Goal: Transaction & Acquisition: Purchase product/service

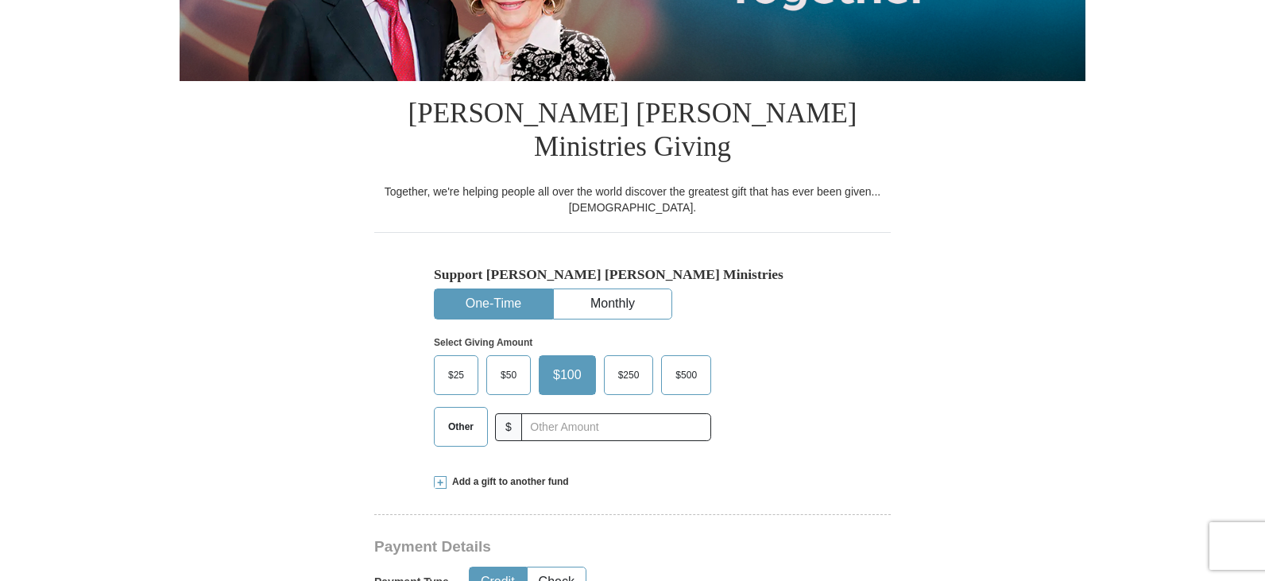
scroll to position [318, 0]
click at [506, 362] on span "$50" at bounding box center [509, 374] width 32 height 24
click at [0, 0] on input "$50" at bounding box center [0, 0] width 0 height 0
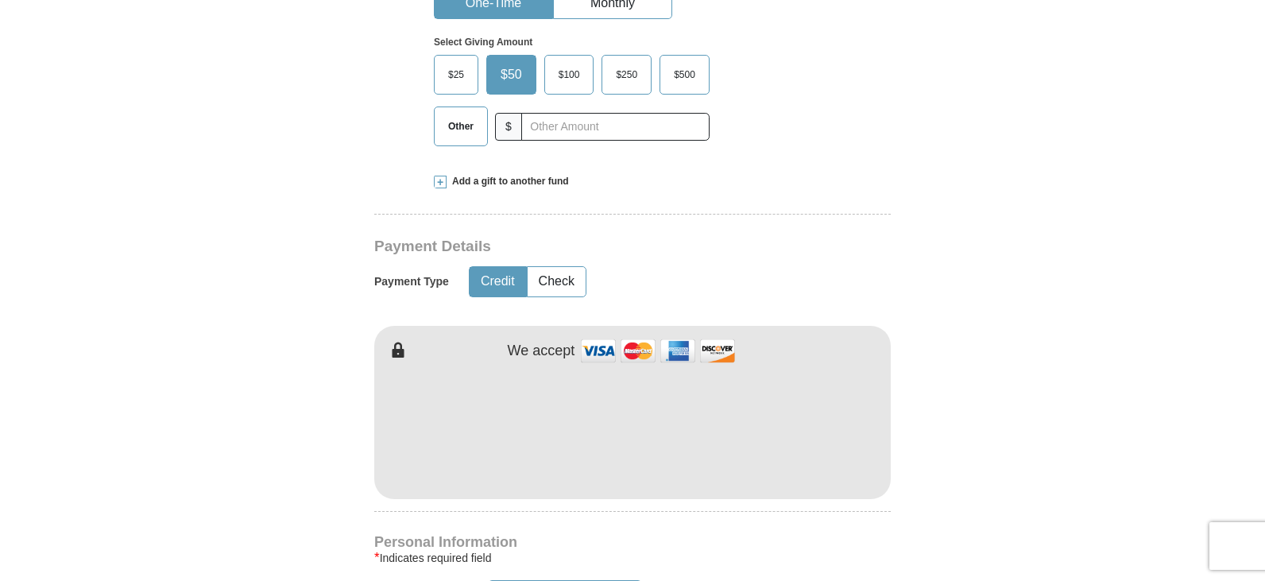
scroll to position [636, 0]
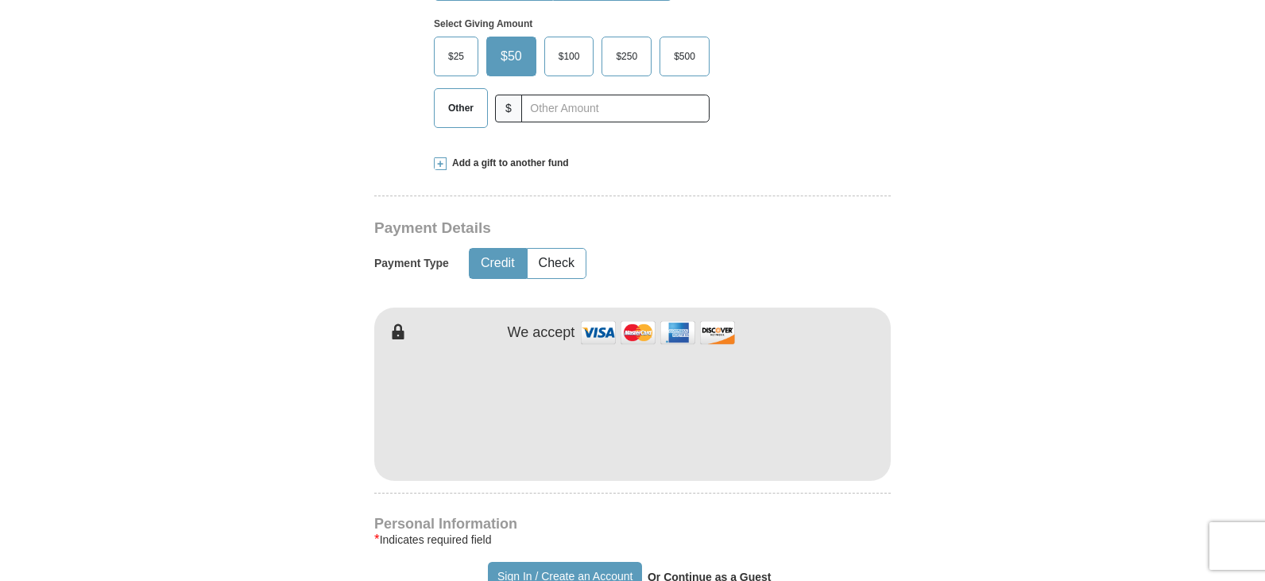
click at [981, 431] on form "Already have an account? Sign in for faster giving. Don't have an account? Crea…" at bounding box center [633, 424] width 906 height 1993
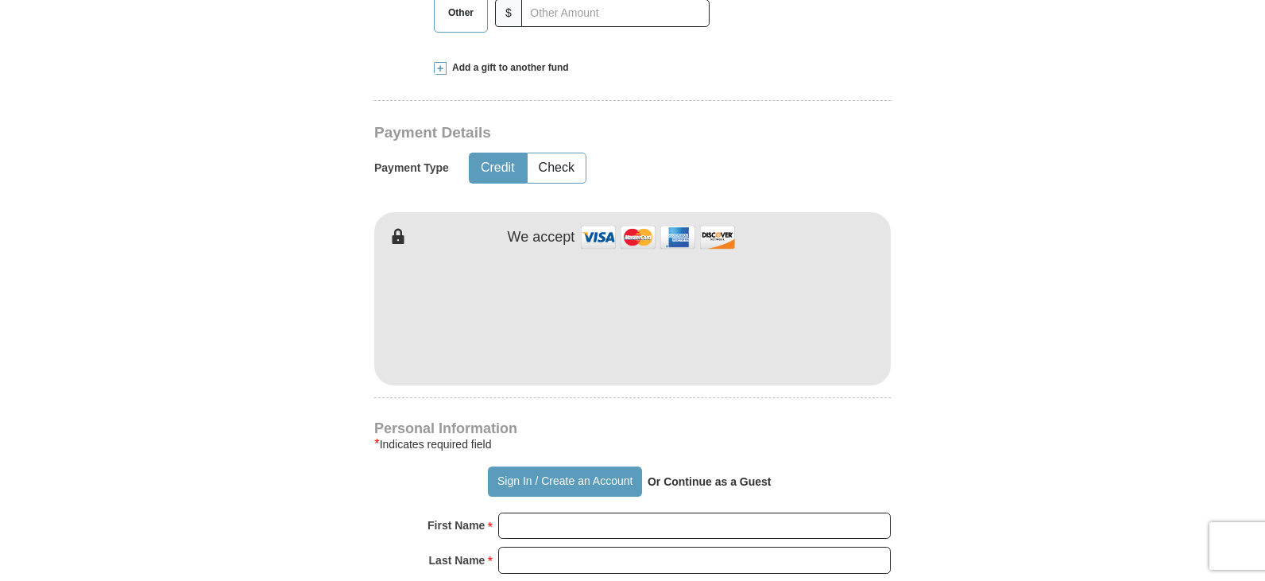
scroll to position [795, 0]
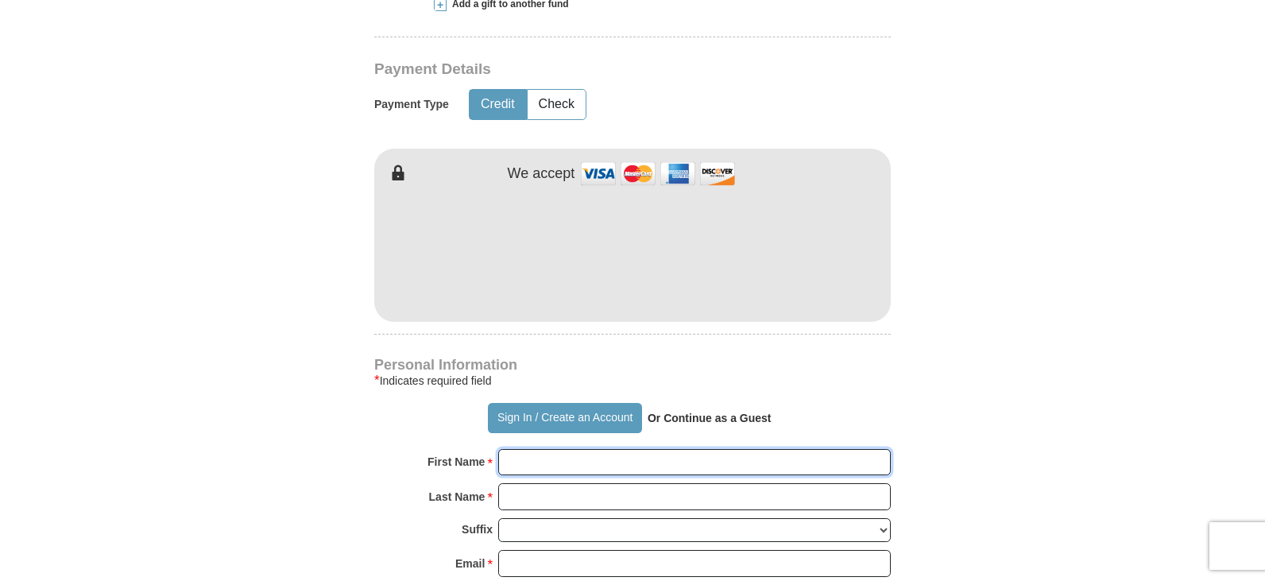
click at [568, 449] on input "First Name *" at bounding box center [694, 462] width 393 height 27
type input "SUE"
click at [537, 483] on input "Last Name *" at bounding box center [694, 496] width 393 height 27
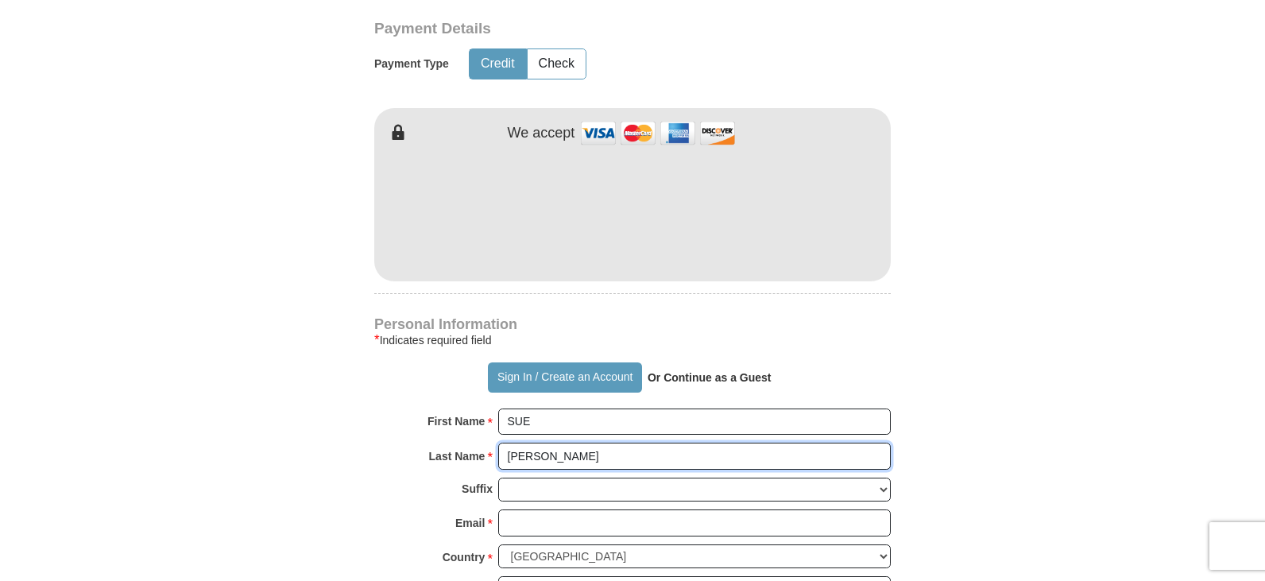
scroll to position [874, 0]
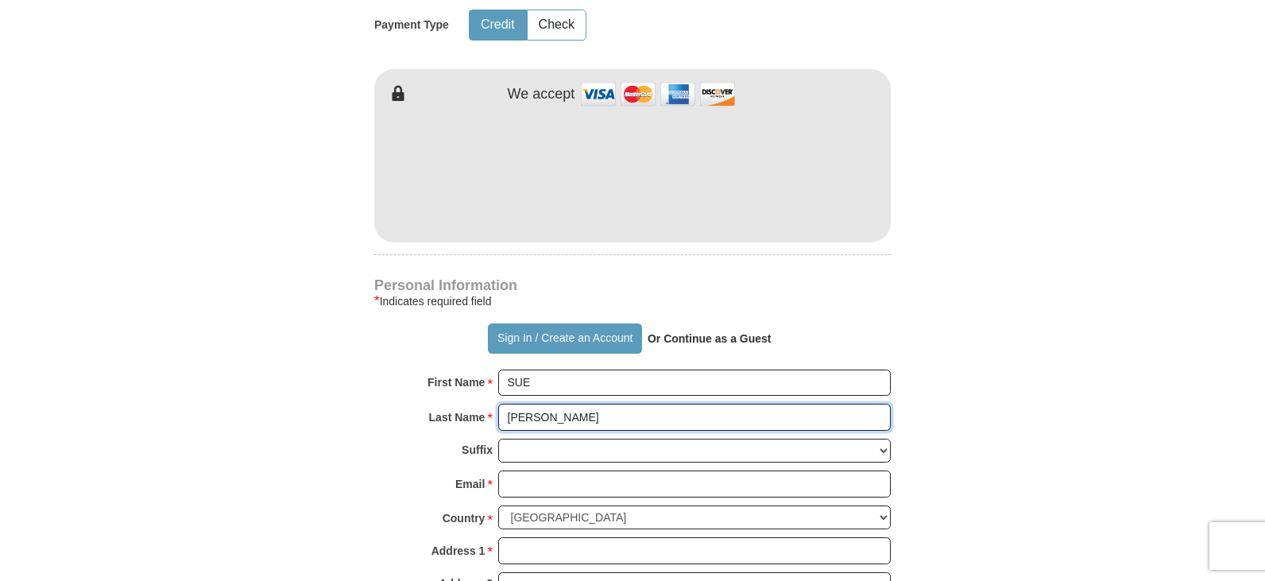
type input "[PERSON_NAME]"
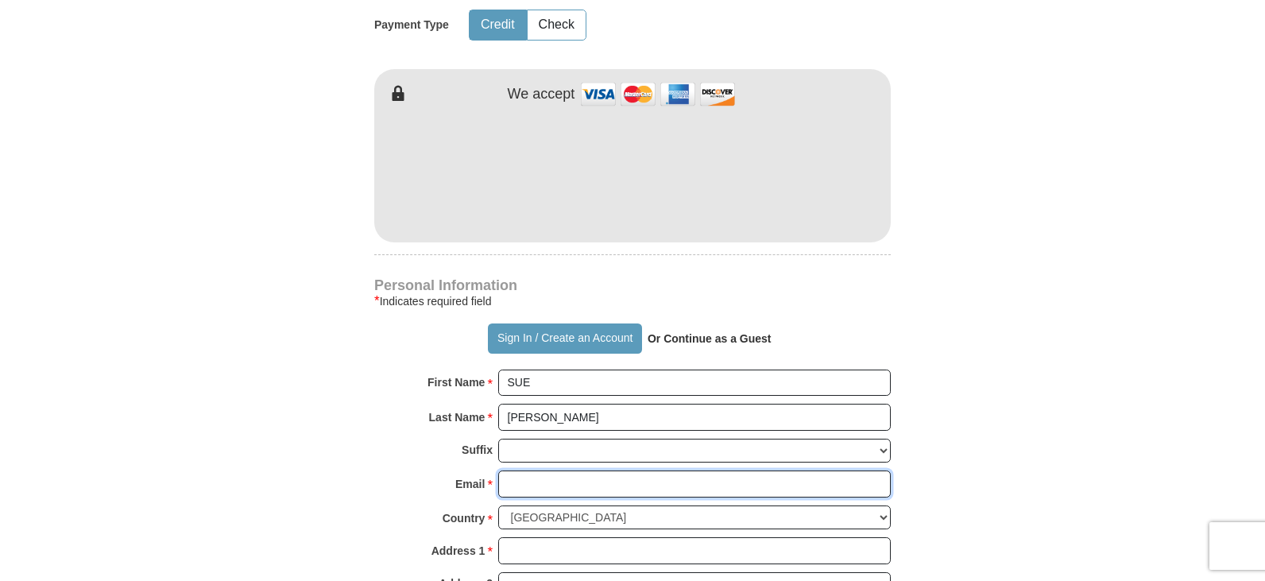
click at [519, 470] on input "Email *" at bounding box center [694, 483] width 393 height 27
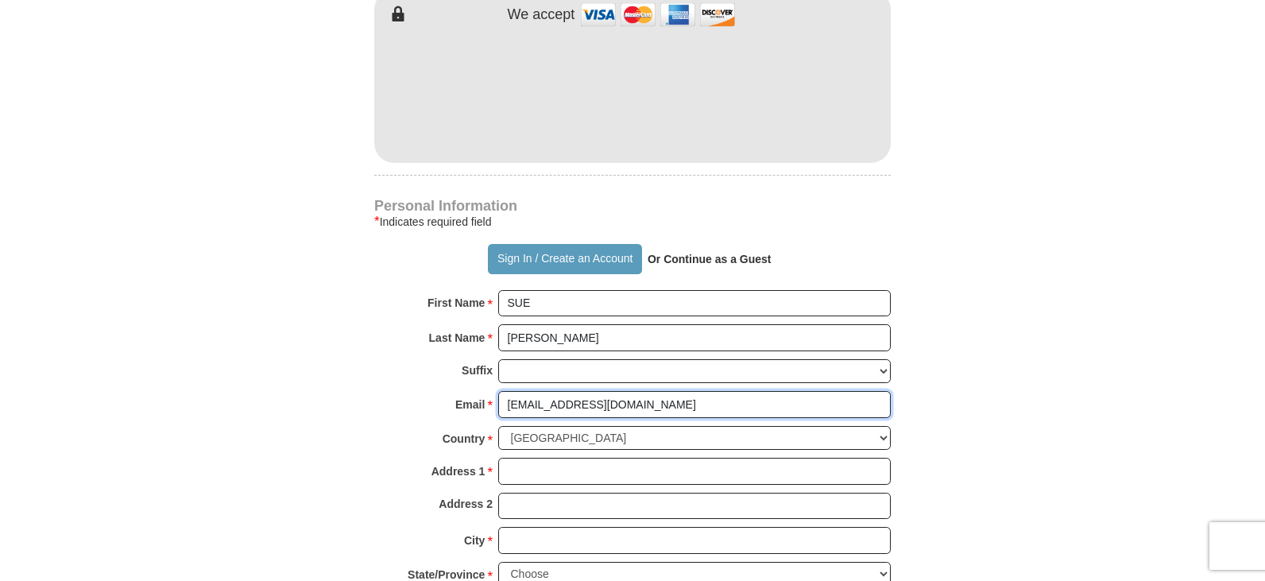
type input "[EMAIL_ADDRESS][DOMAIN_NAME]"
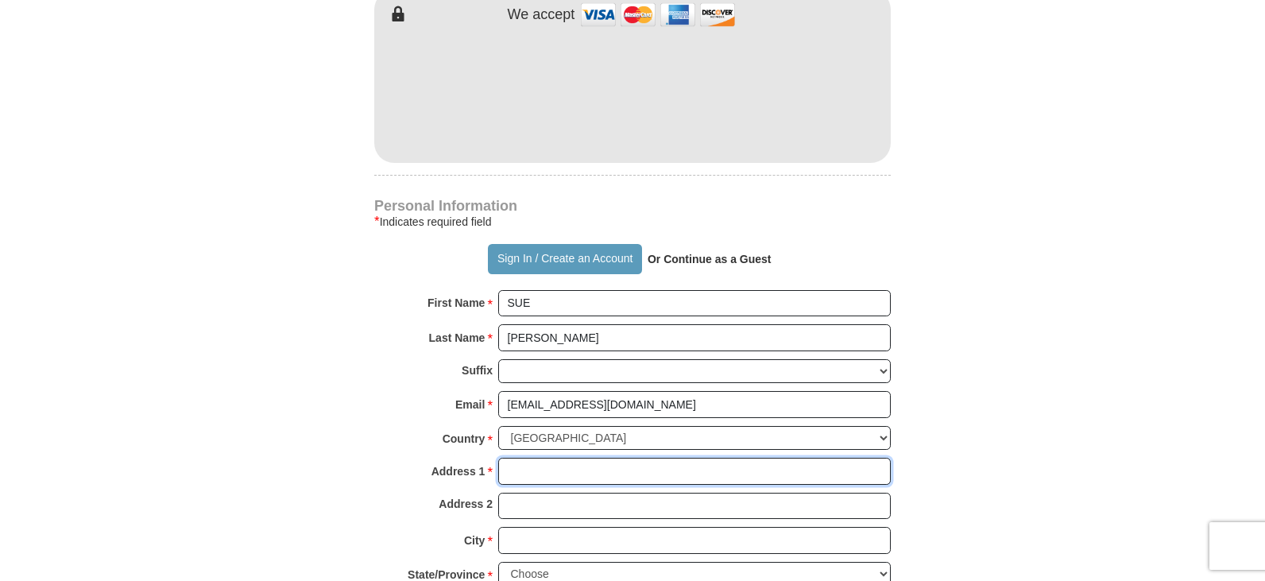
click at [519, 458] on input "Address 1 *" at bounding box center [694, 471] width 393 height 27
type input "[STREET_ADDRESS][PERSON_NAME]"
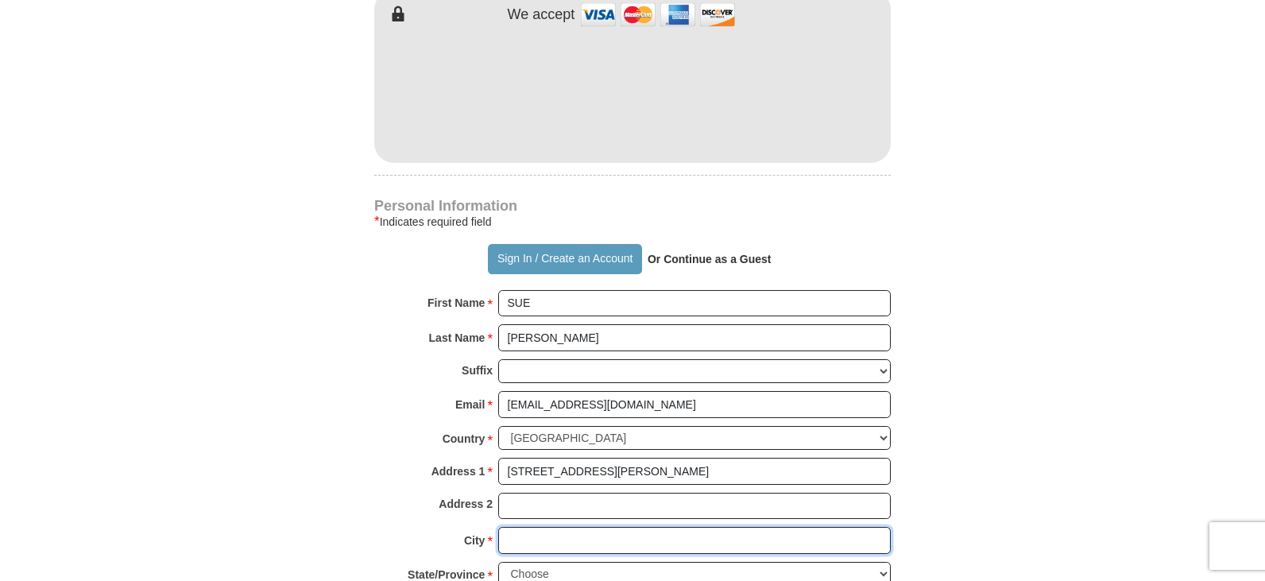
type input "Franklin"
select select "TN"
type input "37069"
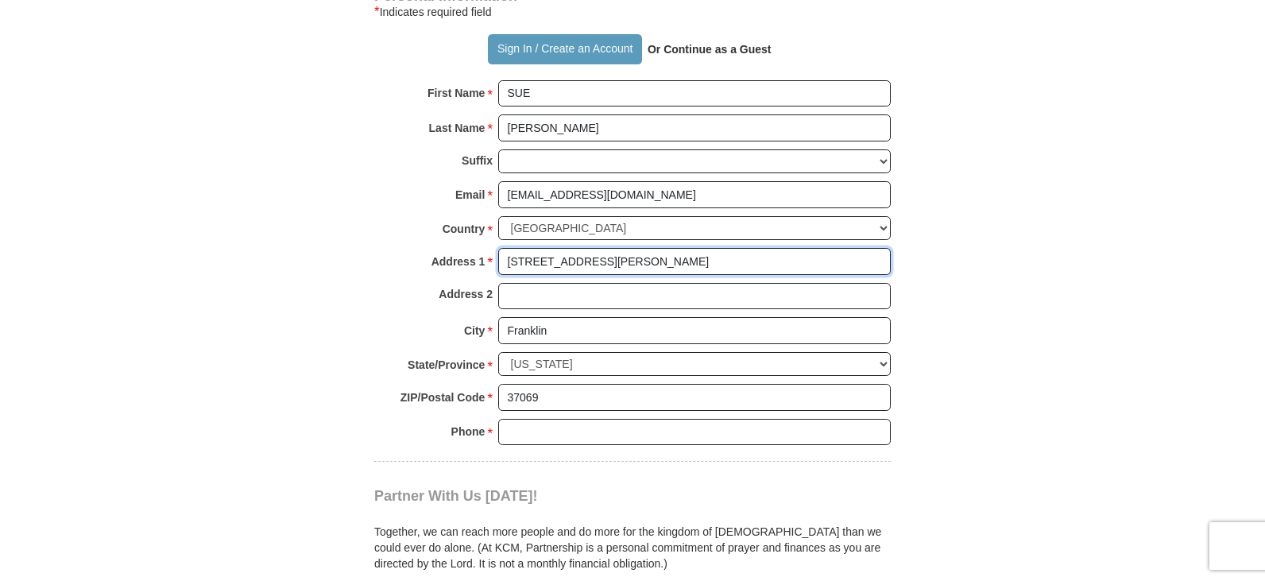
scroll to position [1192, 0]
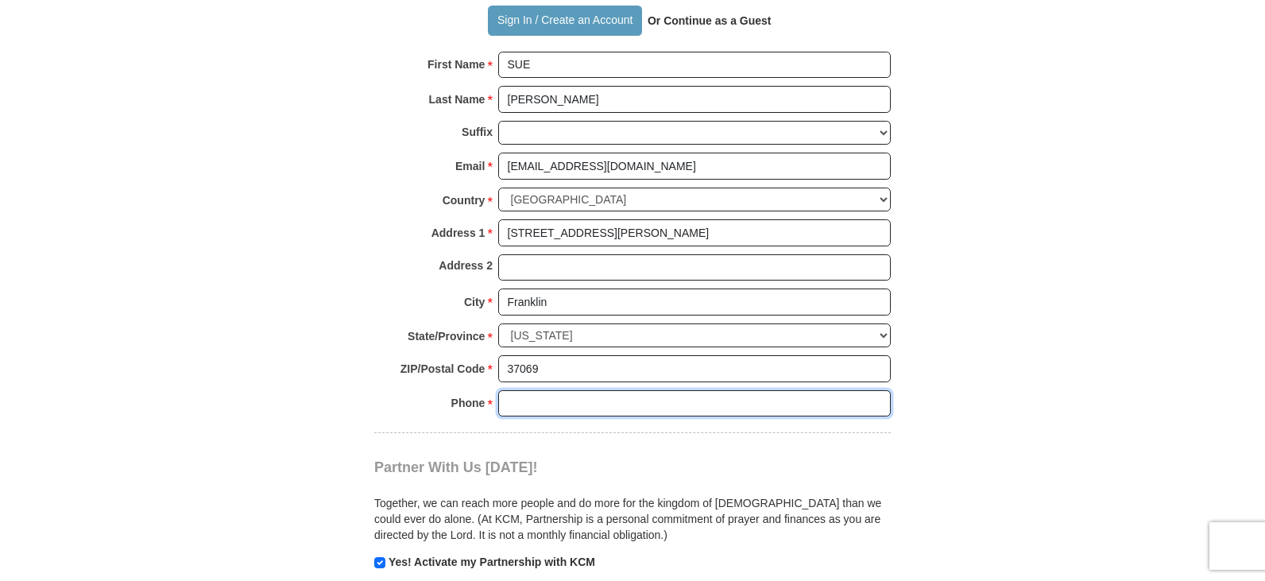
click at [517, 390] on input "Phone * *" at bounding box center [694, 403] width 393 height 27
type input "6157901410"
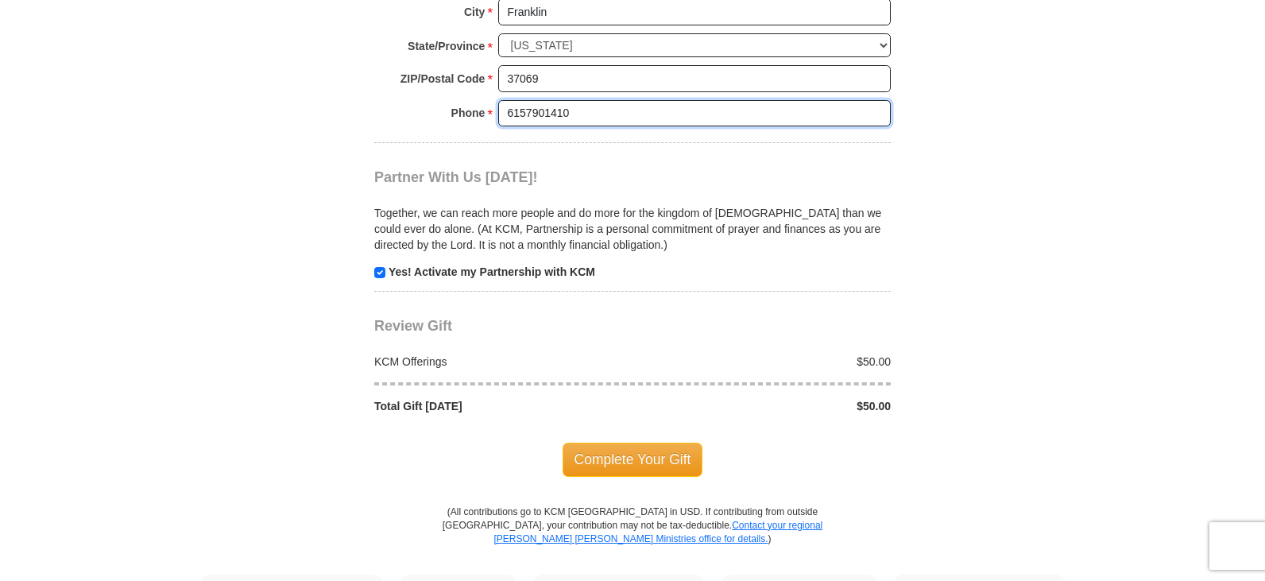
scroll to position [1510, 0]
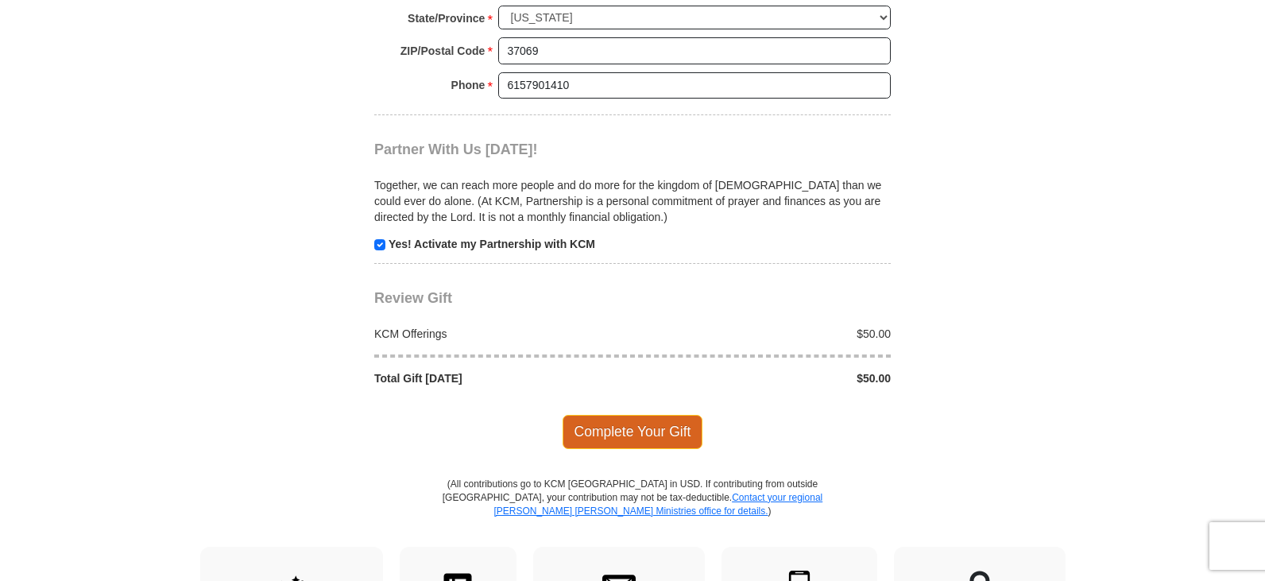
click at [600, 415] on span "Complete Your Gift" at bounding box center [633, 431] width 141 height 33
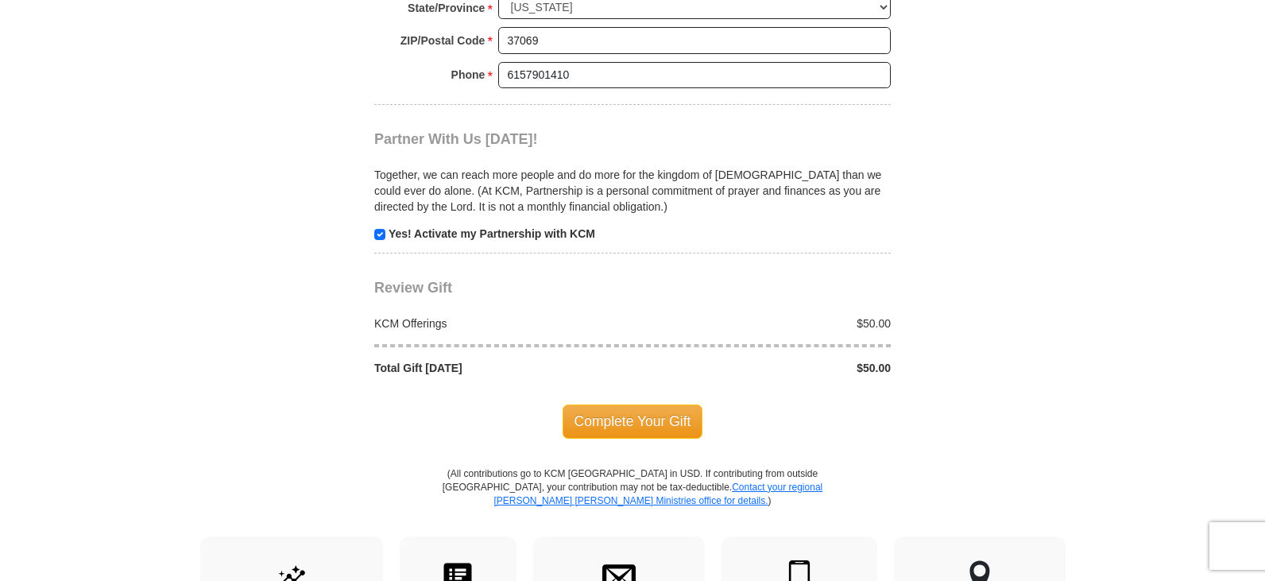
scroll to position [1601, 0]
click at [600, 403] on span "Complete Your Gift" at bounding box center [633, 419] width 141 height 33
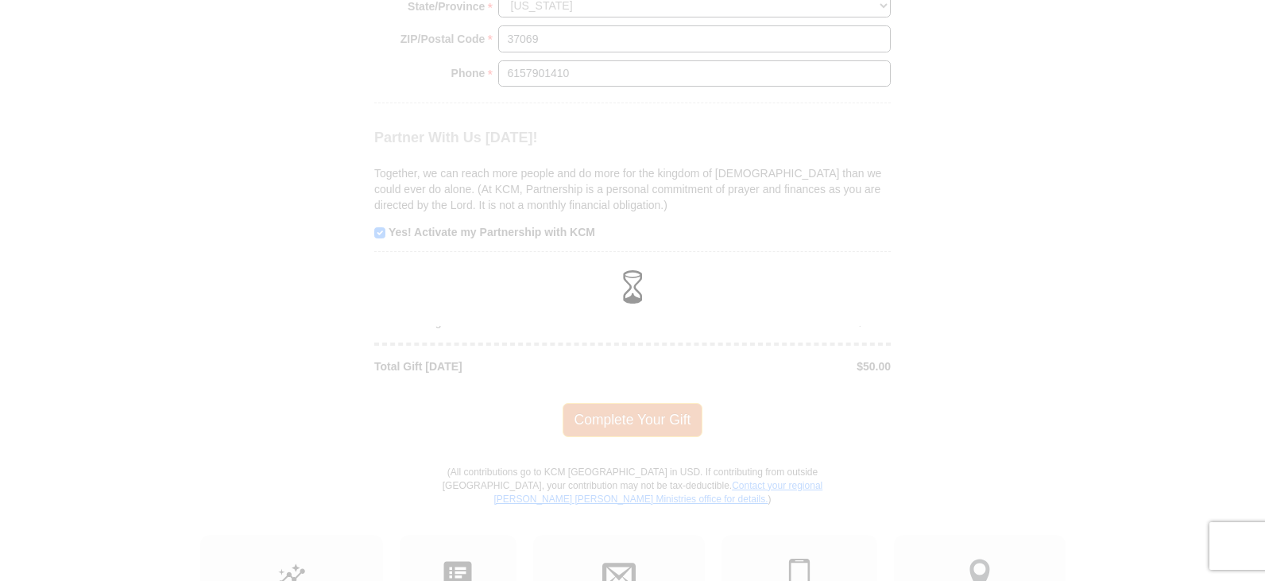
scroll to position [1522, 0]
